Goal: Task Accomplishment & Management: Use online tool/utility

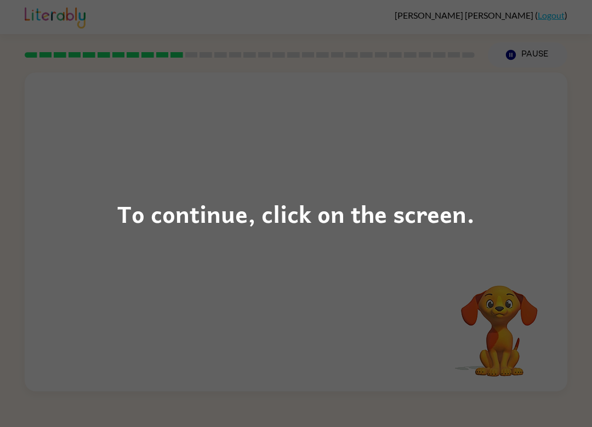
click at [222, 308] on div "To continue, click on the screen." at bounding box center [296, 213] width 592 height 427
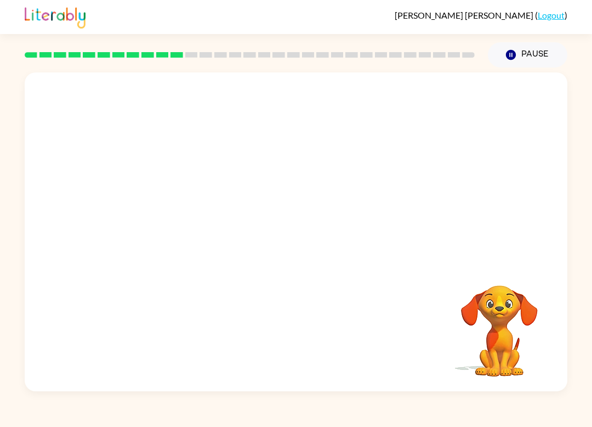
click at [299, 234] on div at bounding box center [296, 167] width 543 height 190
click at [275, 225] on button "button" at bounding box center [296, 237] width 70 height 40
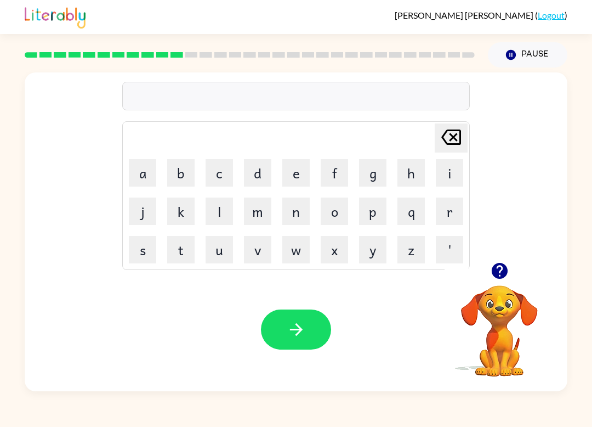
click at [303, 258] on button "w" at bounding box center [295, 249] width 27 height 27
click at [441, 178] on button "i" at bounding box center [449, 172] width 27 height 27
click at [155, 249] on button "s" at bounding box center [142, 249] width 27 height 27
click at [297, 181] on button "e" at bounding box center [295, 172] width 27 height 27
click at [276, 343] on button "button" at bounding box center [296, 329] width 70 height 40
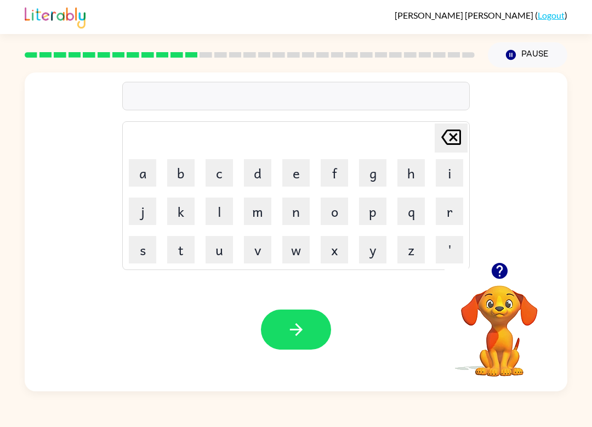
click at [299, 247] on button "w" at bounding box center [295, 249] width 27 height 27
click at [297, 180] on button "e" at bounding box center [295, 172] width 27 height 27
click at [219, 207] on button "l" at bounding box center [219, 210] width 27 height 27
click at [181, 174] on button "b" at bounding box center [180, 172] width 27 height 27
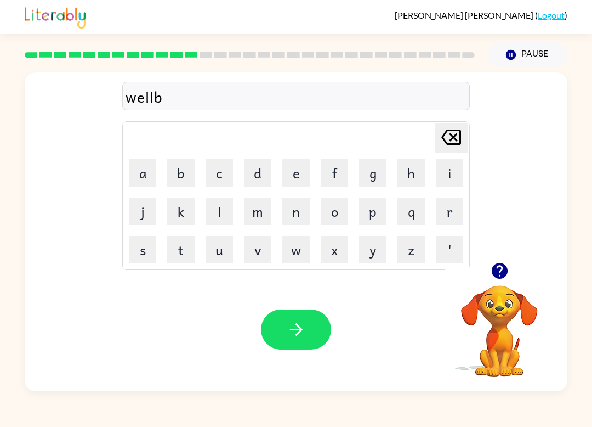
click at [330, 217] on button "o" at bounding box center [334, 210] width 27 height 27
click at [299, 220] on button "n" at bounding box center [295, 210] width 27 height 27
click at [282, 183] on button "e" at bounding box center [295, 172] width 27 height 27
click at [306, 312] on button "button" at bounding box center [296, 329] width 70 height 40
click at [566, 364] on div "Your browser must support playing .mp4 files to use Literably. Please try using…" at bounding box center [296, 329] width 543 height 123
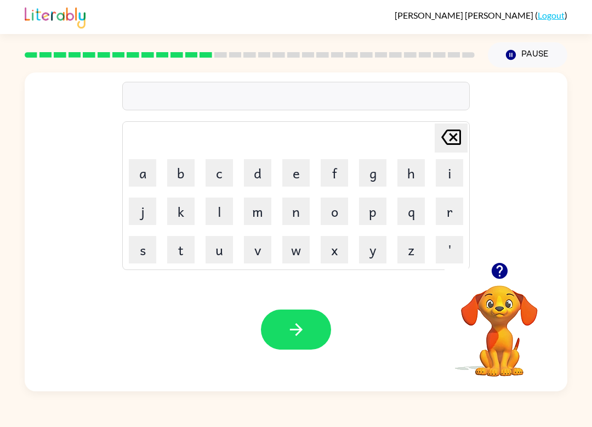
click at [503, 275] on icon "button" at bounding box center [499, 271] width 16 height 16
click at [492, 275] on icon "button" at bounding box center [499, 271] width 16 height 16
click at [496, 270] on icon "button" at bounding box center [499, 271] width 16 height 16
click at [512, 297] on video "Your browser must support playing .mp4 files to use Literably. Please try using…" at bounding box center [500, 323] width 110 height 110
click at [506, 305] on video "Your browser must support playing .mp4 files to use Literably. Please try using…" at bounding box center [500, 323] width 110 height 110
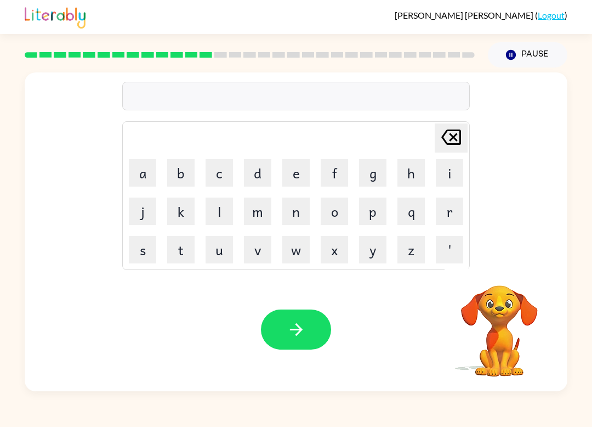
click at [496, 304] on video "Your browser must support playing .mp4 files to use Literably. Please try using…" at bounding box center [500, 323] width 110 height 110
click at [548, 52] on button "Pause Pause" at bounding box center [528, 54] width 80 height 25
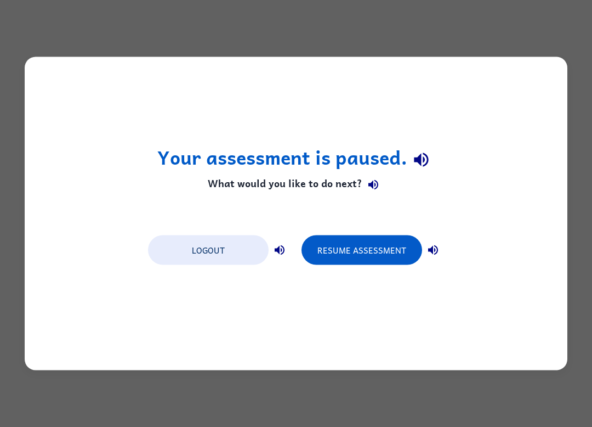
click at [544, 58] on div "Your assessment is paused. What would you like to do next? Logout Resume Assess…" at bounding box center [296, 213] width 543 height 313
click at [398, 255] on button "Resume Assessment" at bounding box center [362, 250] width 121 height 30
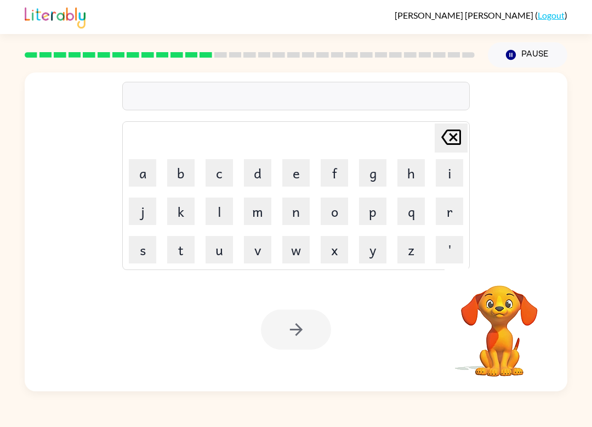
click at [517, 330] on video "Your browser must support playing .mp4 files to use Literably. Please try using…" at bounding box center [500, 323] width 110 height 110
click at [508, 329] on video "Your browser must support playing .mp4 files to use Literably. Please try using…" at bounding box center [500, 323] width 110 height 110
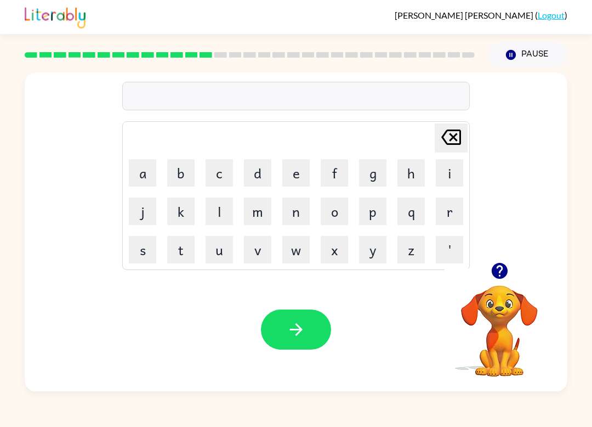
click at [342, 172] on button "f" at bounding box center [334, 172] width 27 height 27
click at [222, 202] on button "l" at bounding box center [219, 210] width 27 height 27
click at [340, 206] on button "o" at bounding box center [334, 210] width 27 height 27
click at [300, 175] on button "e" at bounding box center [295, 172] width 27 height 27
click at [144, 243] on button "s" at bounding box center [142, 249] width 27 height 27
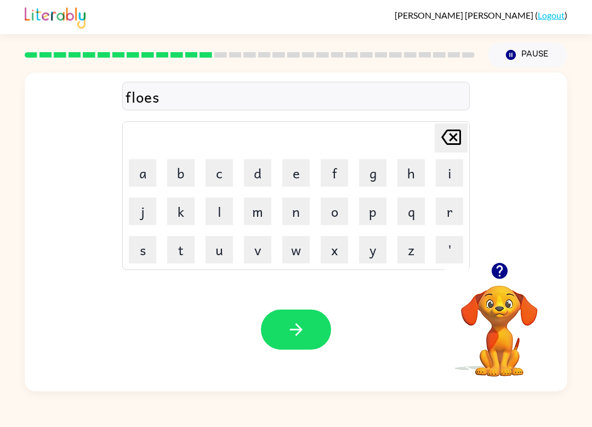
click at [179, 243] on button "t" at bounding box center [180, 249] width 27 height 27
click at [313, 331] on button "button" at bounding box center [296, 329] width 70 height 40
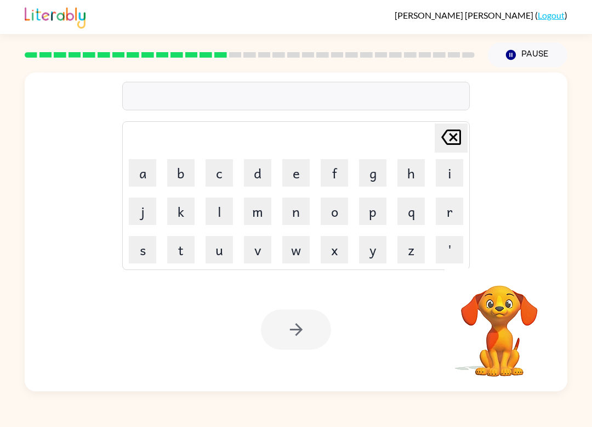
click at [149, 168] on button "a" at bounding box center [142, 172] width 27 height 27
click at [379, 213] on button "p" at bounding box center [372, 210] width 27 height 27
click at [453, 211] on button "r" at bounding box center [449, 210] width 27 height 27
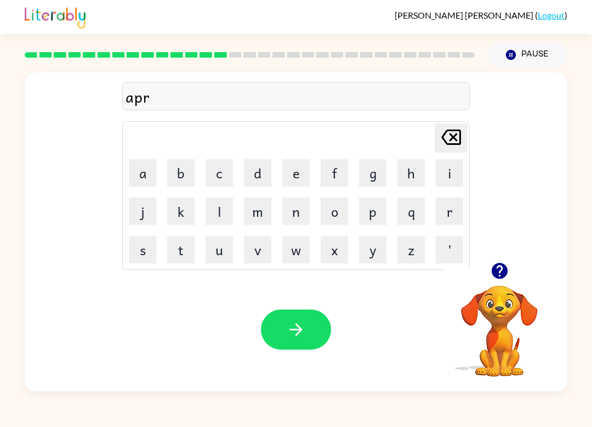
click at [337, 209] on button "o" at bounding box center [334, 210] width 27 height 27
click at [302, 208] on button "n" at bounding box center [295, 210] width 27 height 27
click at [290, 334] on icon "button" at bounding box center [296, 329] width 19 height 19
click at [381, 215] on button "p" at bounding box center [372, 210] width 27 height 27
click at [347, 214] on button "o" at bounding box center [334, 210] width 27 height 27
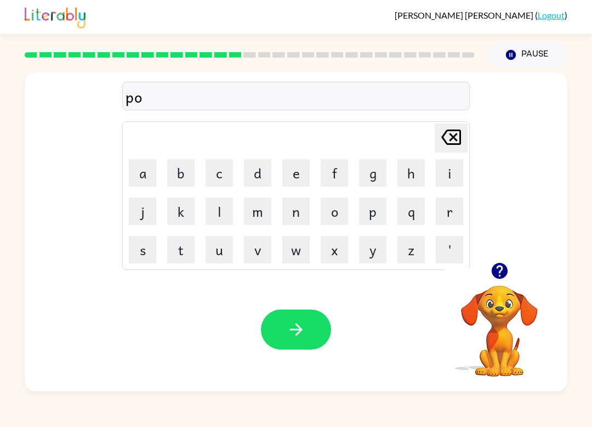
click at [451, 217] on button "r" at bounding box center [449, 210] width 27 height 27
click at [223, 170] on button "c" at bounding box center [219, 172] width 27 height 27
click at [412, 174] on button "h" at bounding box center [411, 172] width 27 height 27
click at [313, 323] on button "button" at bounding box center [296, 329] width 70 height 40
click at [303, 249] on button "w" at bounding box center [295, 249] width 27 height 27
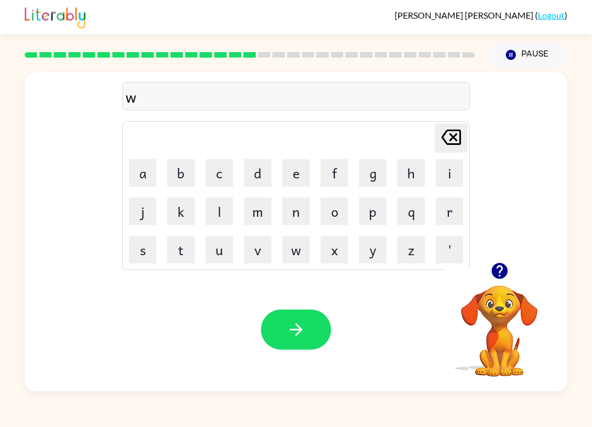
click at [142, 171] on button "a" at bounding box center [142, 172] width 27 height 27
click at [377, 177] on button "g" at bounding box center [372, 172] width 27 height 27
click at [288, 173] on button "e" at bounding box center [295, 172] width 27 height 27
click at [309, 326] on button "button" at bounding box center [296, 329] width 70 height 40
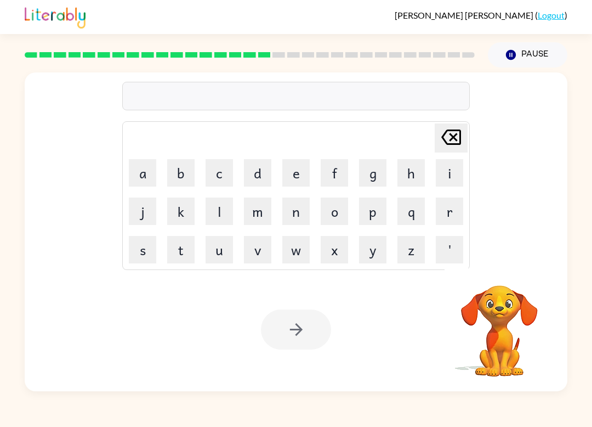
click at [247, 170] on button "d" at bounding box center [257, 172] width 27 height 27
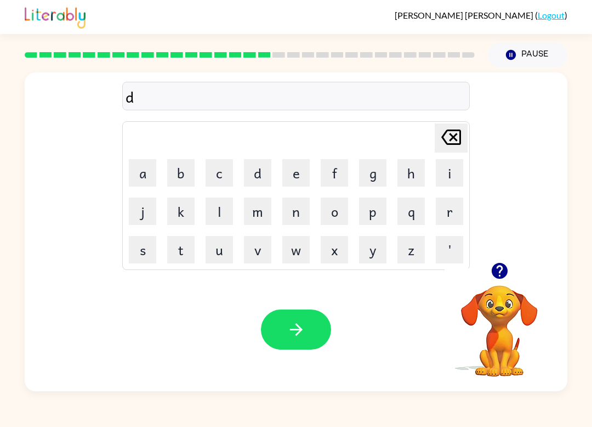
click at [449, 210] on button "r" at bounding box center [449, 210] width 27 height 27
click at [216, 240] on button "u" at bounding box center [219, 249] width 27 height 27
click at [258, 206] on button "m" at bounding box center [257, 210] width 27 height 27
click at [290, 175] on button "e" at bounding box center [295, 172] width 27 height 27
click at [458, 214] on button "r" at bounding box center [449, 210] width 27 height 27
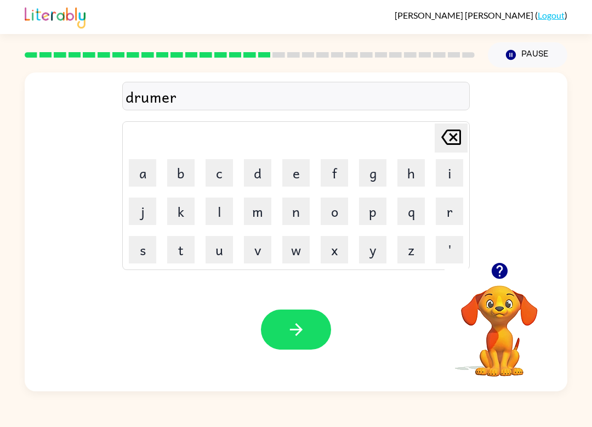
click at [299, 319] on button "button" at bounding box center [296, 329] width 70 height 40
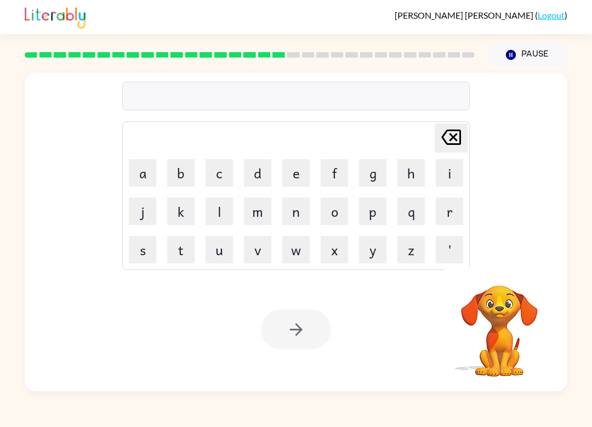
click at [333, 173] on button "f" at bounding box center [334, 172] width 27 height 27
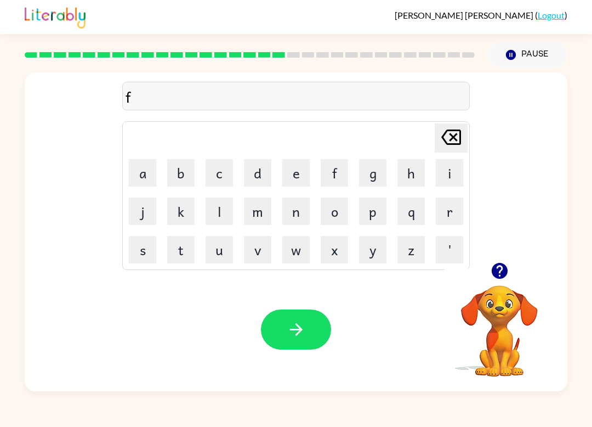
click at [261, 220] on button "m" at bounding box center [257, 210] width 27 height 27
click at [446, 181] on button "i" at bounding box center [449, 172] width 27 height 27
click at [215, 210] on button "l" at bounding box center [219, 210] width 27 height 27
click at [458, 137] on icon "[PERSON_NAME] last character input" at bounding box center [451, 137] width 26 height 26
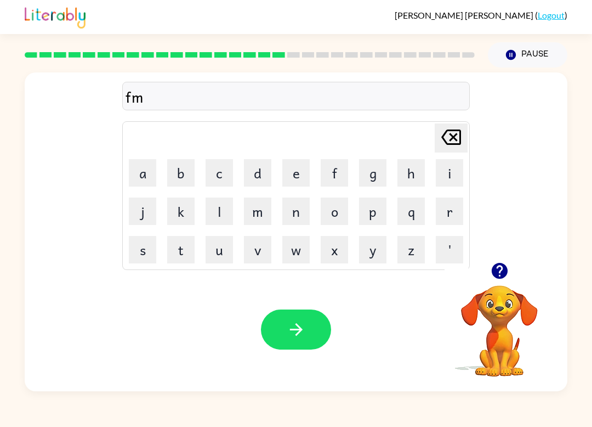
click at [444, 151] on div "[PERSON_NAME] last character input" at bounding box center [451, 138] width 26 height 28
click at [445, 153] on table "[PERSON_NAME] last character input a b c d e f g h i j k l m n o p q r s t u v …" at bounding box center [296, 195] width 347 height 147
click at [147, 172] on button "a" at bounding box center [142, 172] width 27 height 27
click at [254, 211] on button "m" at bounding box center [257, 210] width 27 height 27
click at [445, 178] on button "i" at bounding box center [449, 172] width 27 height 27
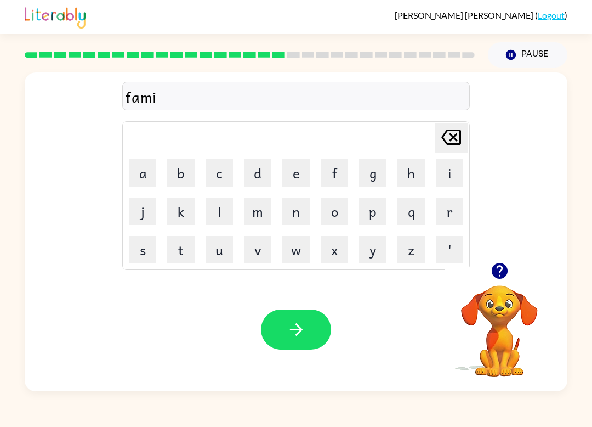
click at [219, 211] on button "l" at bounding box center [219, 210] width 27 height 27
click at [447, 174] on button "i" at bounding box center [449, 172] width 27 height 27
click at [291, 184] on button "e" at bounding box center [295, 172] width 27 height 27
click at [140, 240] on button "s" at bounding box center [142, 249] width 27 height 27
click at [445, 151] on div "[PERSON_NAME] last character input" at bounding box center [451, 138] width 26 height 28
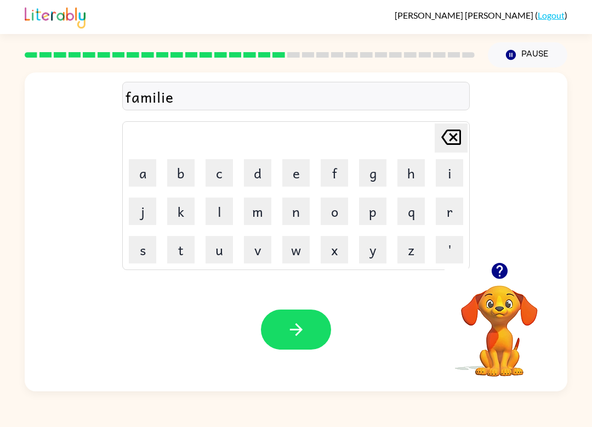
click at [445, 151] on div "[PERSON_NAME] last character input" at bounding box center [451, 138] width 26 height 28
click at [440, 161] on button "i" at bounding box center [449, 172] width 27 height 27
click at [456, 140] on icon at bounding box center [451, 136] width 20 height 15
click at [457, 138] on icon "[PERSON_NAME] last character input" at bounding box center [451, 137] width 26 height 26
click at [379, 249] on button "y" at bounding box center [372, 249] width 27 height 27
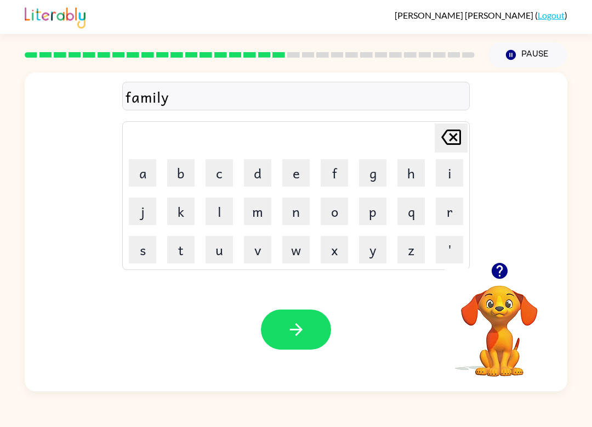
click at [298, 172] on button "e" at bounding box center [295, 172] width 27 height 27
click at [143, 255] on button "s" at bounding box center [142, 249] width 27 height 27
click at [458, 141] on icon "[PERSON_NAME] last character input" at bounding box center [451, 137] width 26 height 26
click at [444, 141] on icon "[PERSON_NAME] last character input" at bounding box center [451, 137] width 26 height 26
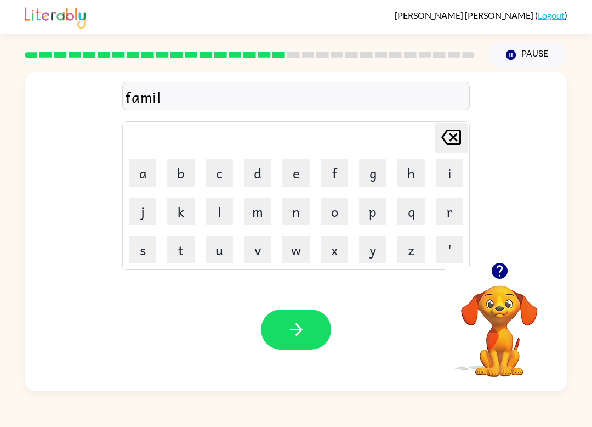
click at [441, 171] on button "i" at bounding box center [449, 172] width 27 height 27
click at [292, 173] on button "e" at bounding box center [295, 172] width 27 height 27
click at [138, 253] on button "s" at bounding box center [142, 249] width 27 height 27
click at [309, 325] on button "button" at bounding box center [296, 329] width 70 height 40
click at [259, 166] on button "d" at bounding box center [257, 172] width 27 height 27
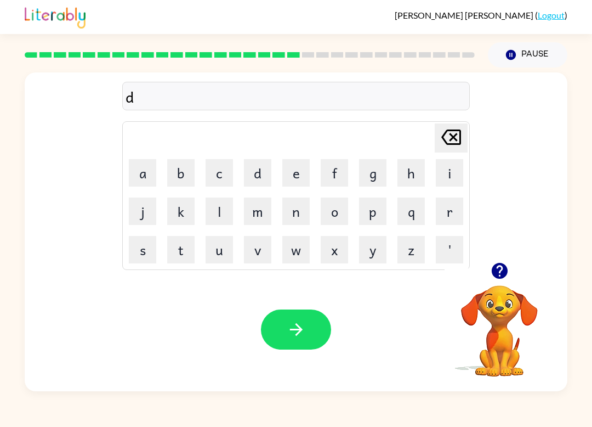
click at [220, 175] on button "c" at bounding box center [219, 172] width 27 height 27
click at [145, 181] on button "a" at bounding box center [142, 172] width 27 height 27
click at [292, 180] on button "e" at bounding box center [295, 172] width 27 height 27
click at [458, 133] on icon "[PERSON_NAME] last character input" at bounding box center [451, 137] width 26 height 26
click at [457, 132] on icon "[PERSON_NAME] last character input" at bounding box center [451, 137] width 26 height 26
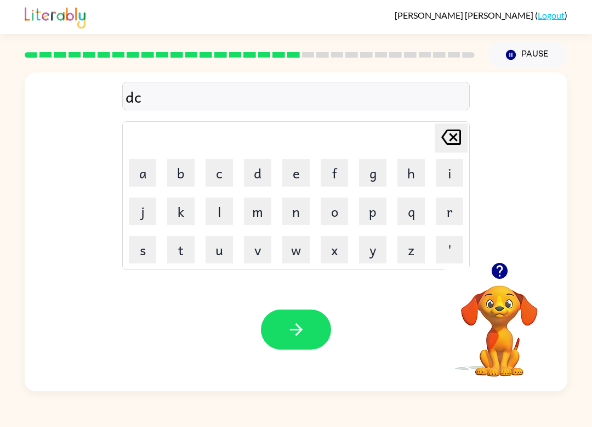
click at [458, 141] on icon "[PERSON_NAME] last character input" at bounding box center [451, 137] width 26 height 26
click at [305, 174] on button "e" at bounding box center [295, 172] width 27 height 27
click at [211, 173] on button "c" at bounding box center [219, 172] width 27 height 27
click at [142, 169] on button "a" at bounding box center [142, 172] width 27 height 27
click at [283, 172] on button "e" at bounding box center [295, 172] width 27 height 27
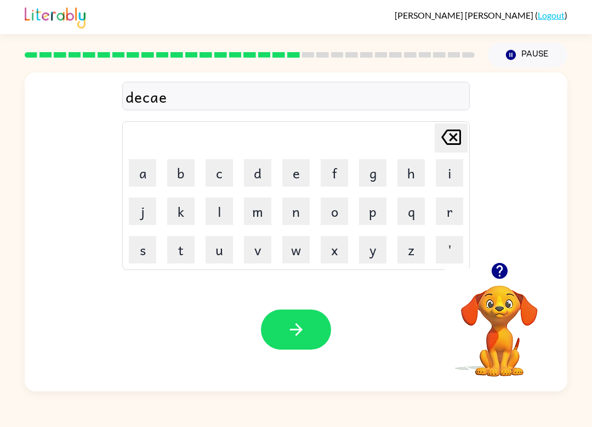
click at [304, 332] on icon "button" at bounding box center [296, 329] width 19 height 19
click at [378, 179] on button "g" at bounding box center [372, 172] width 27 height 27
click at [140, 174] on button "a" at bounding box center [142, 172] width 27 height 27
click at [254, 178] on button "d" at bounding box center [257, 172] width 27 height 27
click at [287, 177] on button "e" at bounding box center [295, 172] width 27 height 27
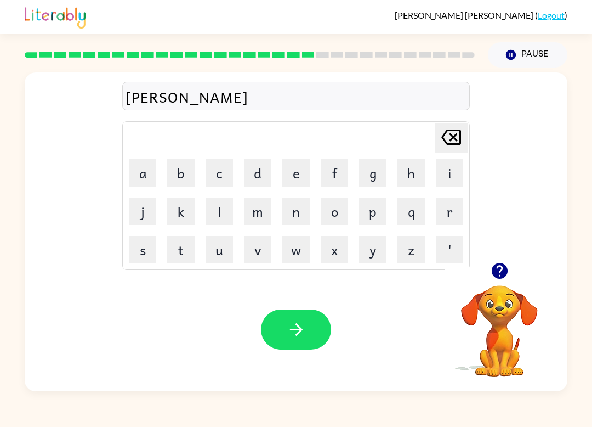
click at [436, 223] on button "r" at bounding box center [449, 210] width 27 height 27
click at [253, 183] on button "d" at bounding box center [257, 172] width 27 height 27
click at [303, 325] on icon "button" at bounding box center [296, 329] width 19 height 19
click at [493, 269] on icon "button" at bounding box center [499, 271] width 16 height 16
click at [378, 216] on button "p" at bounding box center [372, 210] width 27 height 27
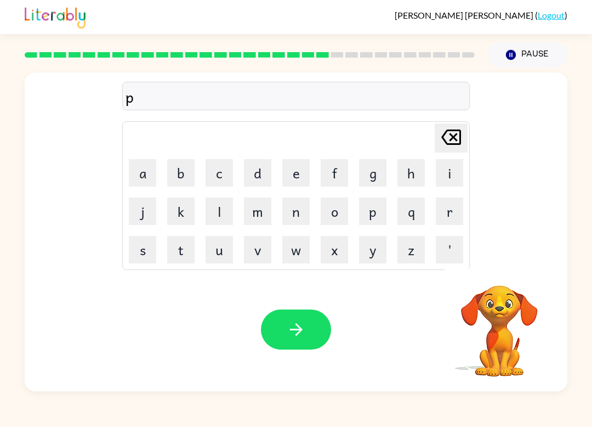
click at [440, 218] on button "r" at bounding box center [449, 210] width 27 height 27
click at [309, 173] on button "e" at bounding box center [295, 172] width 27 height 27
click at [144, 247] on button "s" at bounding box center [142, 249] width 27 height 27
click at [449, 180] on button "i" at bounding box center [449, 172] width 27 height 27
click at [141, 243] on button "s" at bounding box center [142, 249] width 27 height 27
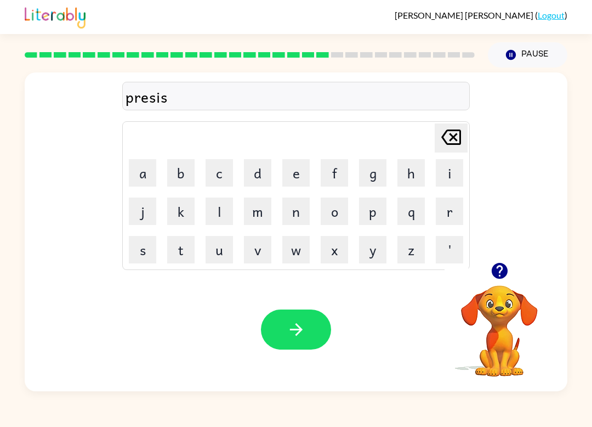
click at [220, 216] on button "l" at bounding box center [219, 210] width 27 height 27
click at [377, 251] on button "y" at bounding box center [372, 249] width 27 height 27
click at [302, 319] on button "button" at bounding box center [296, 329] width 70 height 40
click at [152, 257] on button "s" at bounding box center [142, 249] width 27 height 27
click at [184, 244] on button "t" at bounding box center [180, 249] width 27 height 27
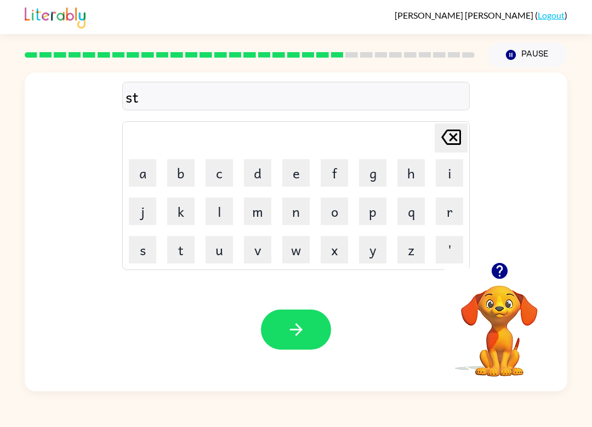
click at [452, 211] on button "r" at bounding box center [449, 210] width 27 height 27
click at [286, 175] on button "e" at bounding box center [295, 172] width 27 height 27
click at [180, 251] on button "t" at bounding box center [180, 249] width 27 height 27
click at [219, 175] on button "c" at bounding box center [219, 172] width 27 height 27
click at [140, 173] on button "a" at bounding box center [142, 172] width 27 height 27
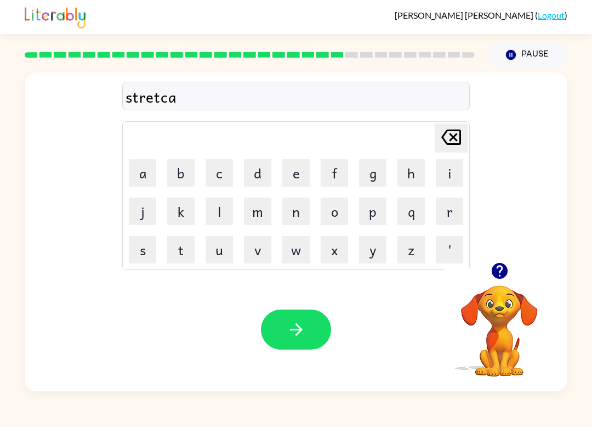
click at [232, 207] on button "l" at bounding box center [219, 210] width 27 height 27
click at [424, 141] on td "[PERSON_NAME] last character input" at bounding box center [296, 138] width 344 height 30
click at [448, 129] on icon "[PERSON_NAME] last character input" at bounding box center [451, 137] width 26 height 26
click at [449, 213] on button "r" at bounding box center [449, 210] width 27 height 27
click at [253, 171] on button "d" at bounding box center [257, 172] width 27 height 27
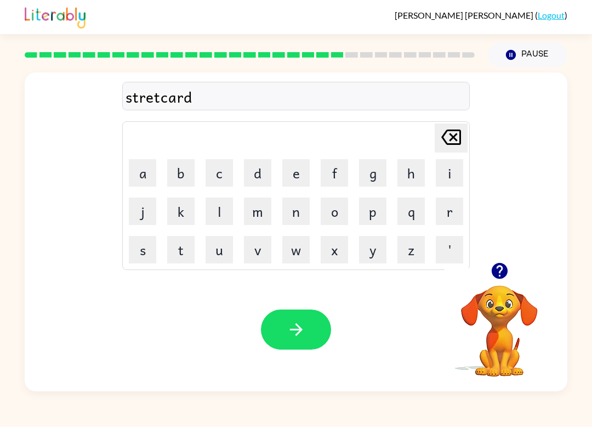
click at [504, 275] on icon "button" at bounding box center [499, 271] width 16 height 16
click at [288, 333] on icon "button" at bounding box center [296, 329] width 19 height 19
click at [375, 181] on button "g" at bounding box center [372, 172] width 27 height 27
click at [451, 178] on button "i" at bounding box center [449, 172] width 27 height 27
click at [292, 206] on button "n" at bounding box center [295, 210] width 27 height 27
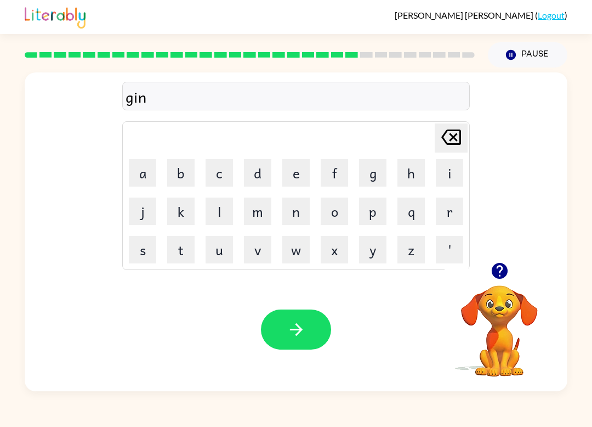
click at [362, 178] on button "g" at bounding box center [372, 172] width 27 height 27
click at [289, 171] on button "e" at bounding box center [295, 172] width 27 height 27
click at [458, 215] on button "r" at bounding box center [449, 210] width 27 height 27
click at [315, 320] on button "button" at bounding box center [296, 329] width 70 height 40
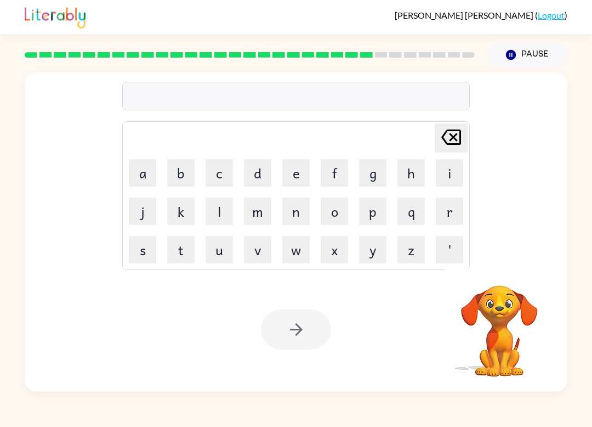
click at [213, 174] on button "c" at bounding box center [219, 172] width 27 height 27
click at [337, 217] on button "o" at bounding box center [334, 210] width 27 height 27
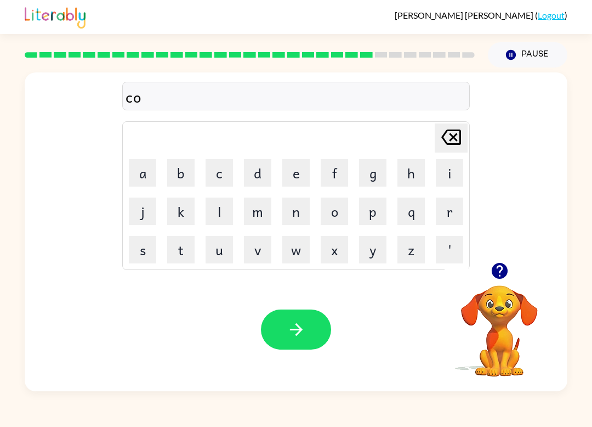
click at [292, 214] on button "n" at bounding box center [295, 210] width 27 height 27
click at [216, 173] on button "c" at bounding box center [219, 172] width 27 height 27
click at [218, 217] on button "l" at bounding box center [219, 210] width 27 height 27
click at [228, 251] on button "u" at bounding box center [219, 249] width 27 height 27
click at [259, 180] on button "d" at bounding box center [257, 172] width 27 height 27
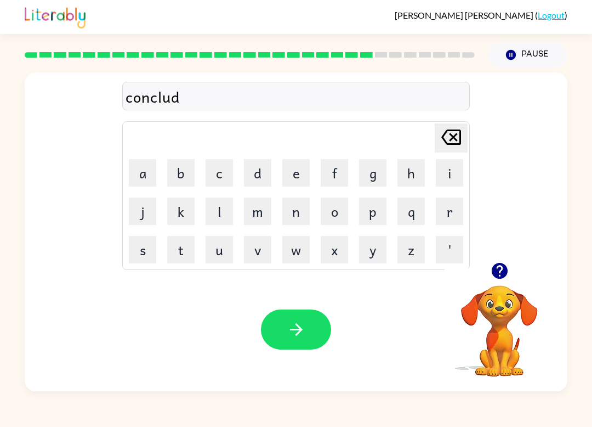
click at [285, 176] on button "e" at bounding box center [295, 172] width 27 height 27
click at [257, 166] on button "d" at bounding box center [257, 172] width 27 height 27
click at [296, 327] on icon "button" at bounding box center [296, 329] width 19 height 19
click at [226, 169] on button "c" at bounding box center [219, 172] width 27 height 27
click at [135, 167] on button "a" at bounding box center [142, 172] width 27 height 27
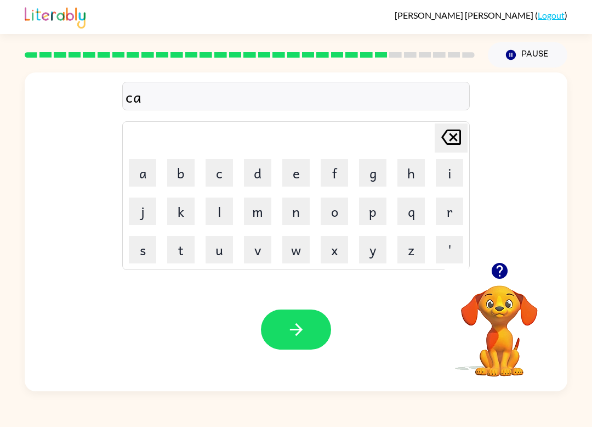
click at [190, 239] on button "t" at bounding box center [180, 249] width 27 height 27
click at [334, 169] on button "f" at bounding box center [334, 172] width 27 height 27
click at [442, 185] on button "i" at bounding box center [449, 172] width 27 height 27
click at [138, 246] on button "s" at bounding box center [142, 249] width 27 height 27
click at [406, 175] on button "h" at bounding box center [411, 172] width 27 height 27
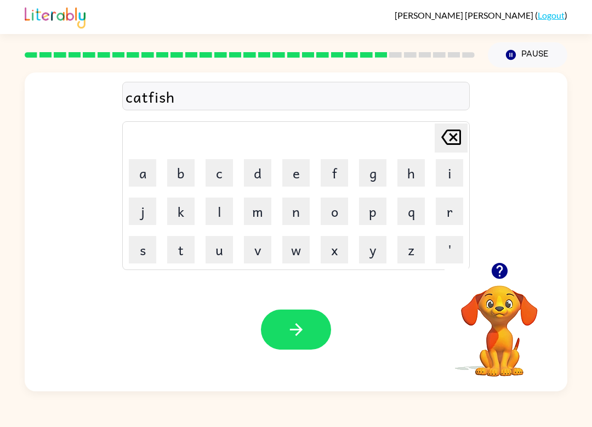
click at [437, 140] on button "[PERSON_NAME] last character input" at bounding box center [451, 137] width 33 height 29
click at [404, 179] on button "h" at bounding box center [411, 172] width 27 height 27
click at [292, 319] on button "button" at bounding box center [296, 329] width 70 height 40
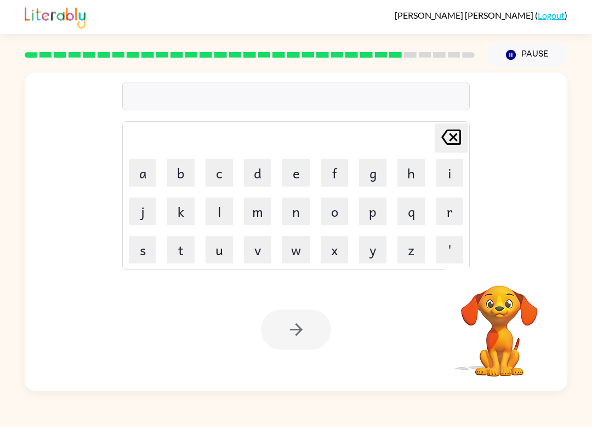
click at [334, 213] on button "o" at bounding box center [334, 210] width 27 height 27
click at [265, 254] on button "v" at bounding box center [257, 249] width 27 height 27
click at [299, 176] on button "e" at bounding box center [295, 172] width 27 height 27
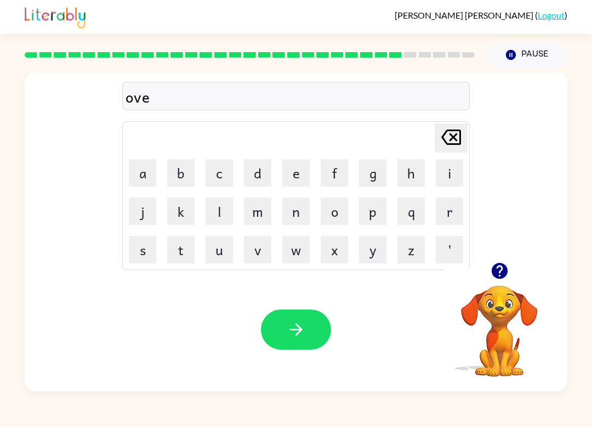
click at [448, 205] on button "r" at bounding box center [449, 210] width 27 height 27
click at [180, 241] on button "t" at bounding box center [180, 249] width 27 height 27
click at [449, 182] on button "i" at bounding box center [449, 172] width 27 height 27
click at [265, 208] on button "m" at bounding box center [257, 210] width 27 height 27
click at [317, 325] on button "button" at bounding box center [296, 329] width 70 height 40
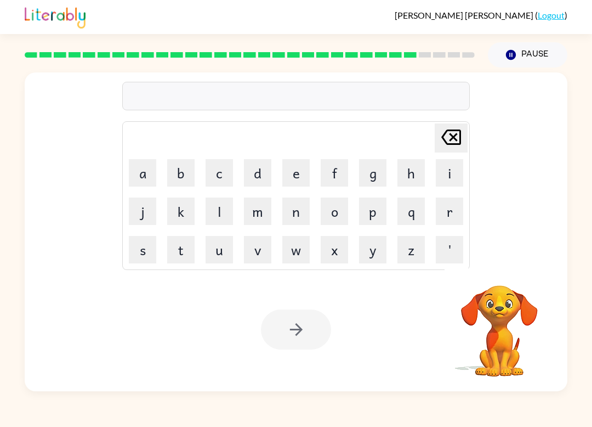
click at [384, 178] on button "g" at bounding box center [372, 172] width 27 height 27
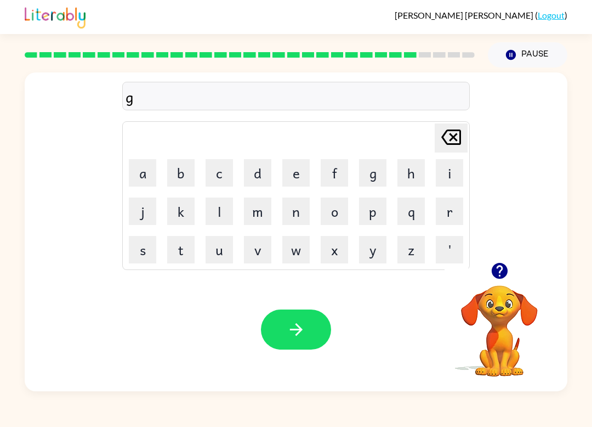
click at [223, 210] on button "l" at bounding box center [219, 210] width 27 height 27
click at [342, 205] on button "o" at bounding box center [334, 210] width 27 height 27
click at [301, 248] on button "w" at bounding box center [295, 249] width 27 height 27
click at [297, 344] on button "button" at bounding box center [296, 329] width 70 height 40
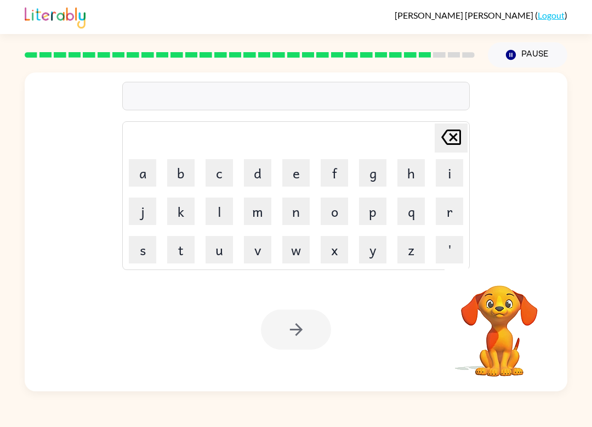
click at [287, 258] on button "w" at bounding box center [295, 249] width 27 height 27
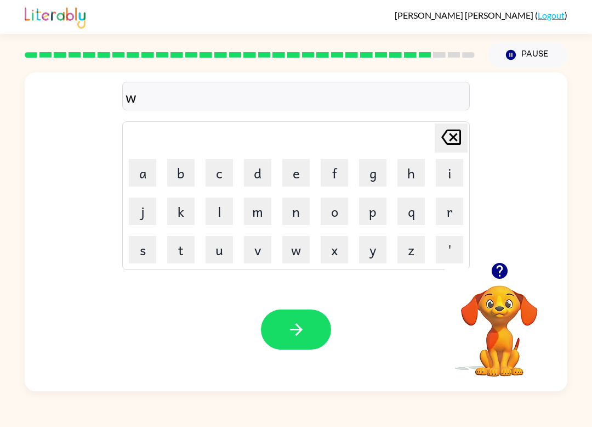
click at [293, 171] on button "e" at bounding box center [295, 172] width 27 height 27
click at [186, 176] on button "b" at bounding box center [180, 172] width 27 height 27
click at [293, 333] on icon "button" at bounding box center [296, 329] width 19 height 19
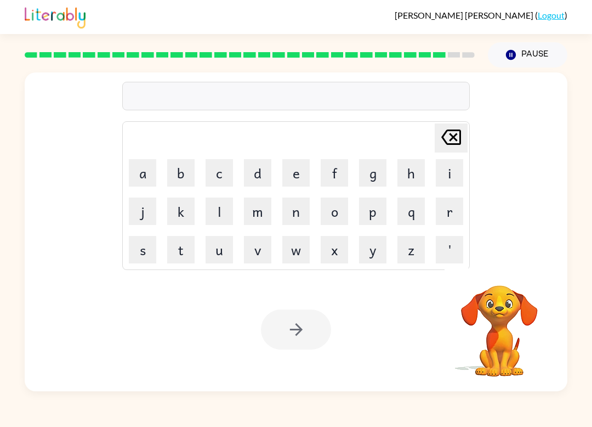
click at [138, 184] on button "a" at bounding box center [142, 172] width 27 height 27
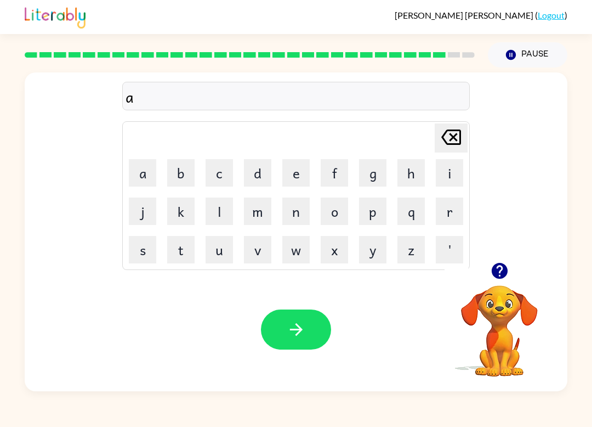
click at [298, 178] on button "e" at bounding box center [295, 172] width 27 height 27
click at [499, 272] on icon "button" at bounding box center [499, 270] width 19 height 19
click at [450, 215] on button "r" at bounding box center [449, 210] width 27 height 27
click at [336, 207] on button "o" at bounding box center [334, 210] width 27 height 27
click at [446, 174] on button "i" at bounding box center [449, 172] width 27 height 27
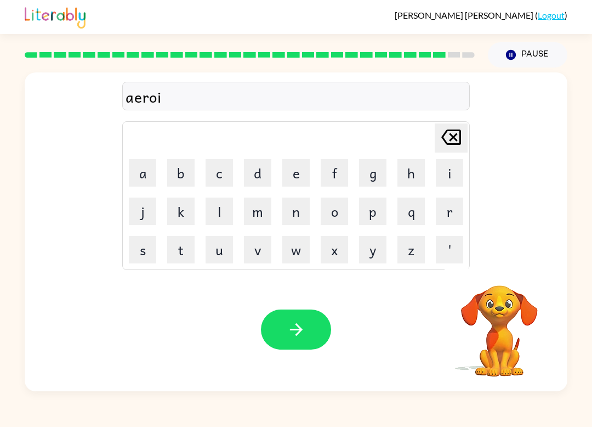
click at [252, 165] on button "d" at bounding box center [257, 172] width 27 height 27
click at [300, 329] on icon "button" at bounding box center [295, 329] width 13 height 13
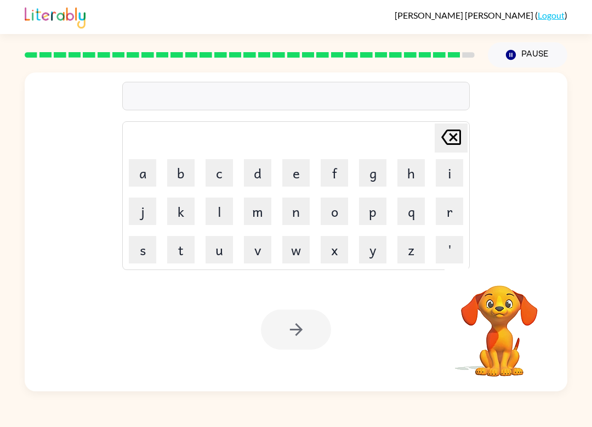
click at [241, 207] on td "m" at bounding box center [257, 210] width 37 height 37
click at [258, 211] on button "m" at bounding box center [257, 210] width 27 height 27
click at [140, 168] on button "a" at bounding box center [142, 172] width 27 height 27
click at [140, 256] on button "s" at bounding box center [142, 249] width 27 height 27
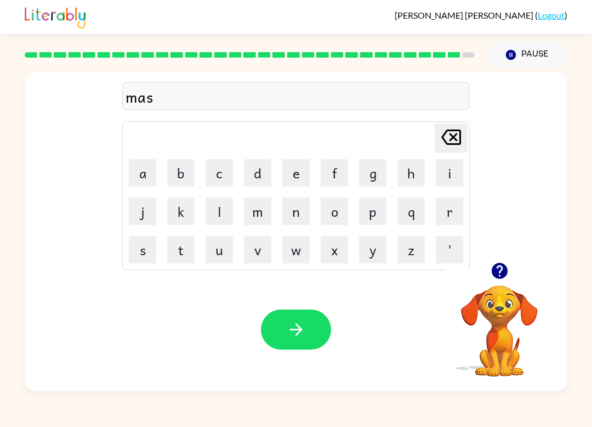
click at [176, 240] on button "t" at bounding box center [180, 249] width 27 height 27
click at [499, 278] on icon "button" at bounding box center [499, 271] width 16 height 16
click at [298, 175] on button "e" at bounding box center [295, 172] width 27 height 27
click at [456, 207] on button "r" at bounding box center [449, 210] width 27 height 27
click at [381, 218] on button "p" at bounding box center [372, 210] width 27 height 27
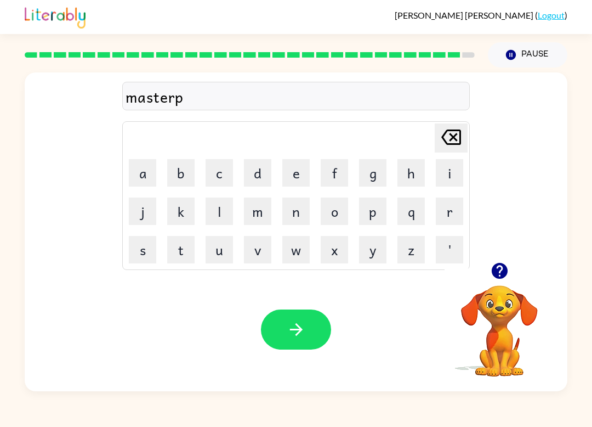
click at [286, 176] on button "e" at bounding box center [295, 172] width 27 height 27
click at [148, 173] on button "a" at bounding box center [142, 172] width 27 height 27
click at [224, 183] on button "c" at bounding box center [219, 172] width 27 height 27
click at [292, 178] on button "e" at bounding box center [295, 172] width 27 height 27
click at [280, 335] on button "button" at bounding box center [296, 329] width 70 height 40
